Goal: Navigation & Orientation: Go to known website

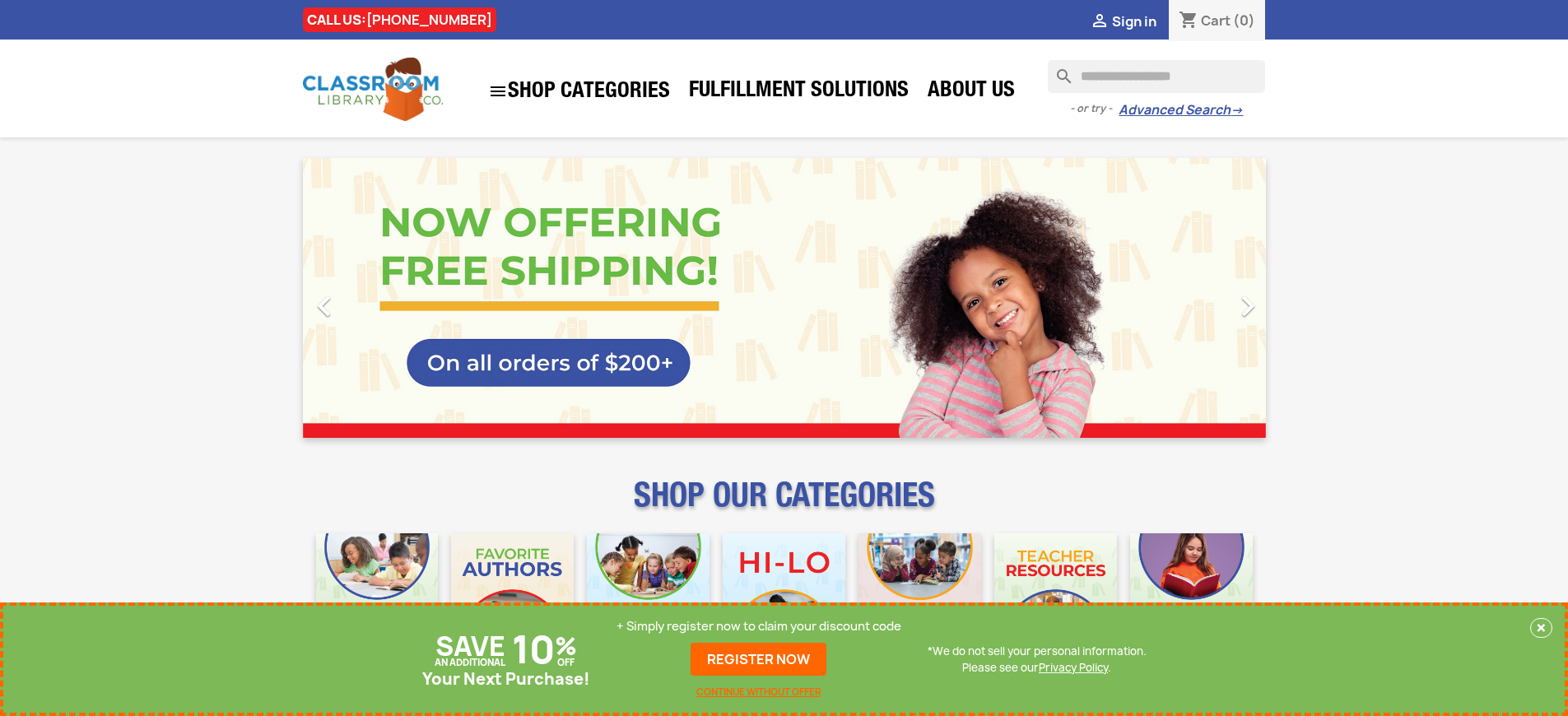
click at [760, 626] on p "+ Simply register now to claim your discount code" at bounding box center [759, 626] width 285 height 17
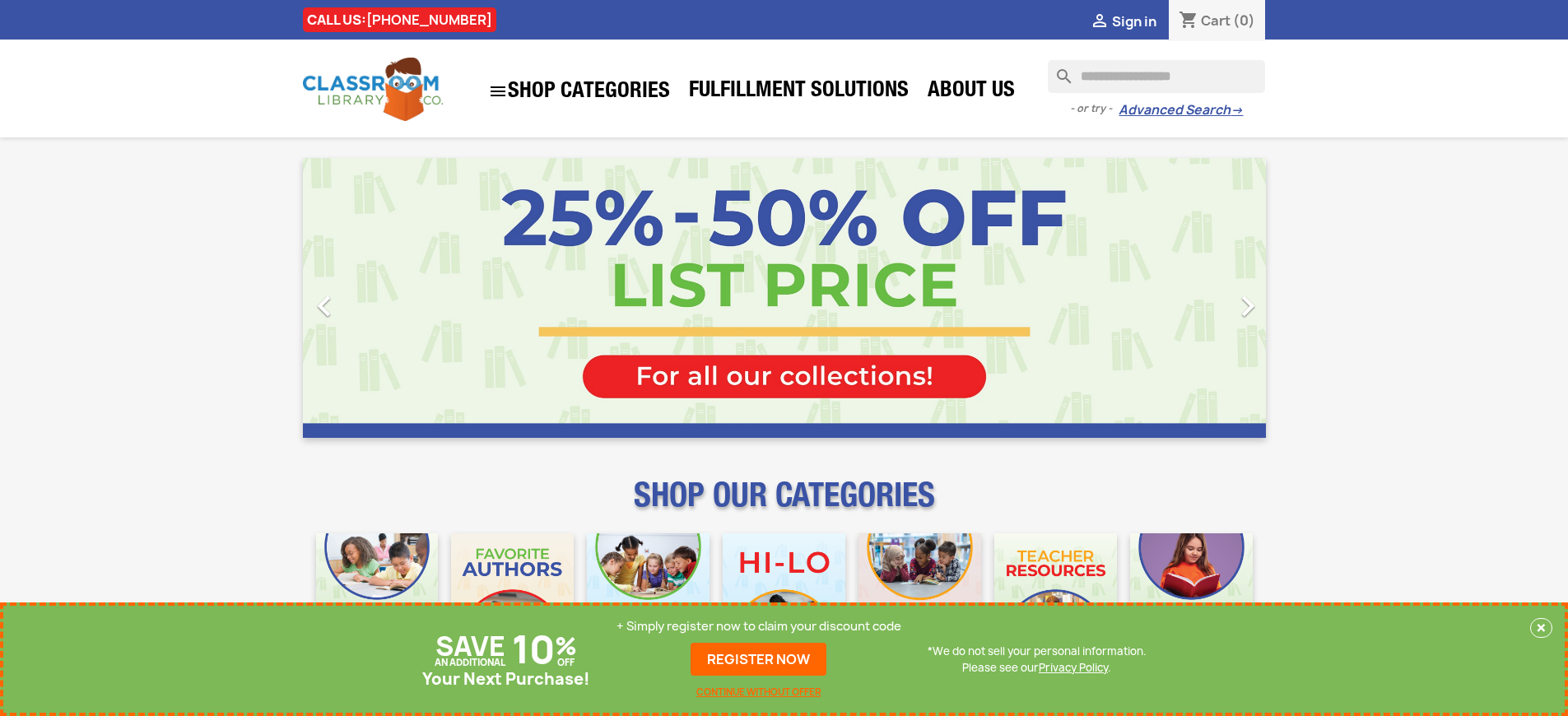
click at [760, 626] on p "+ Simply register now to claim your discount code" at bounding box center [759, 626] width 285 height 17
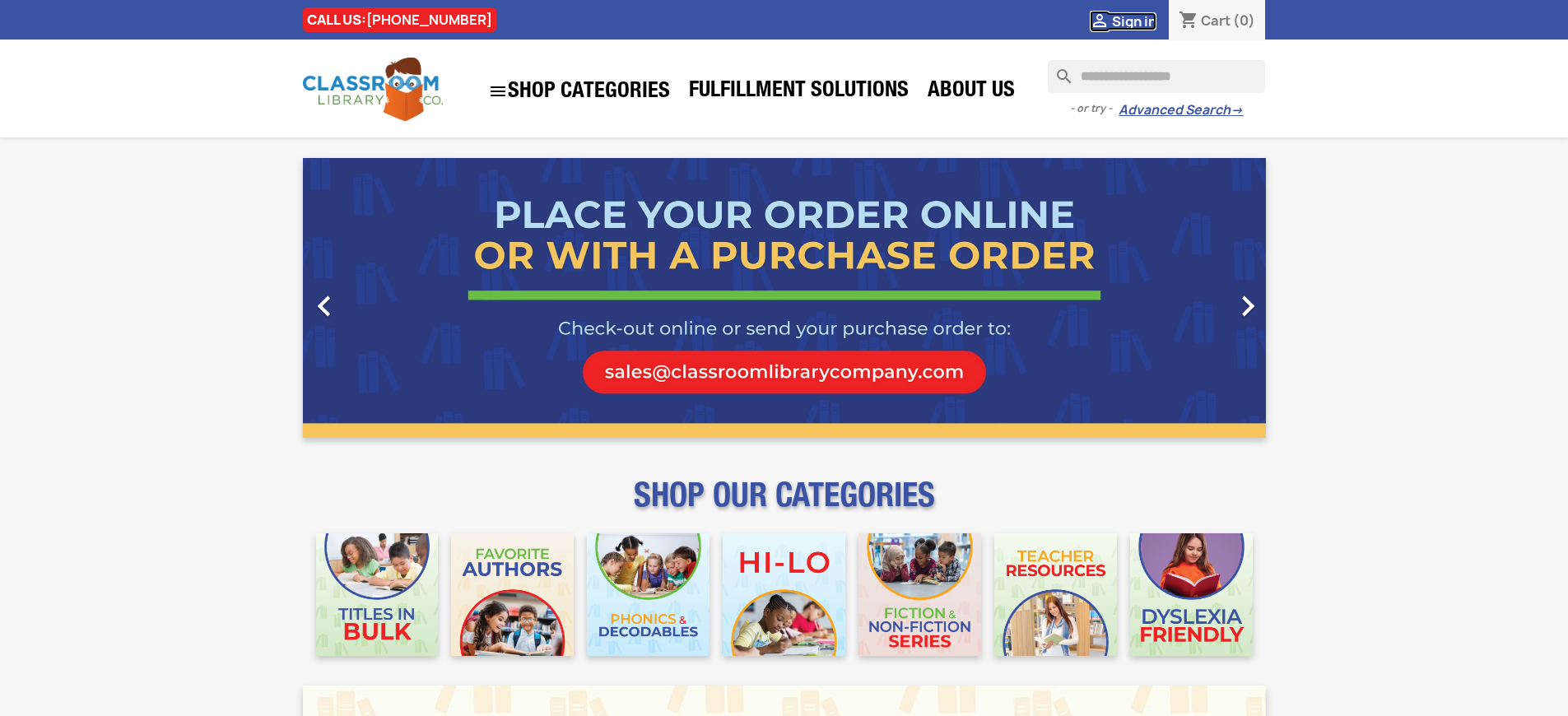
click at [1134, 21] on span "Sign in" at bounding box center [1134, 22] width 44 height 18
